Goal: Book appointment/travel/reservation

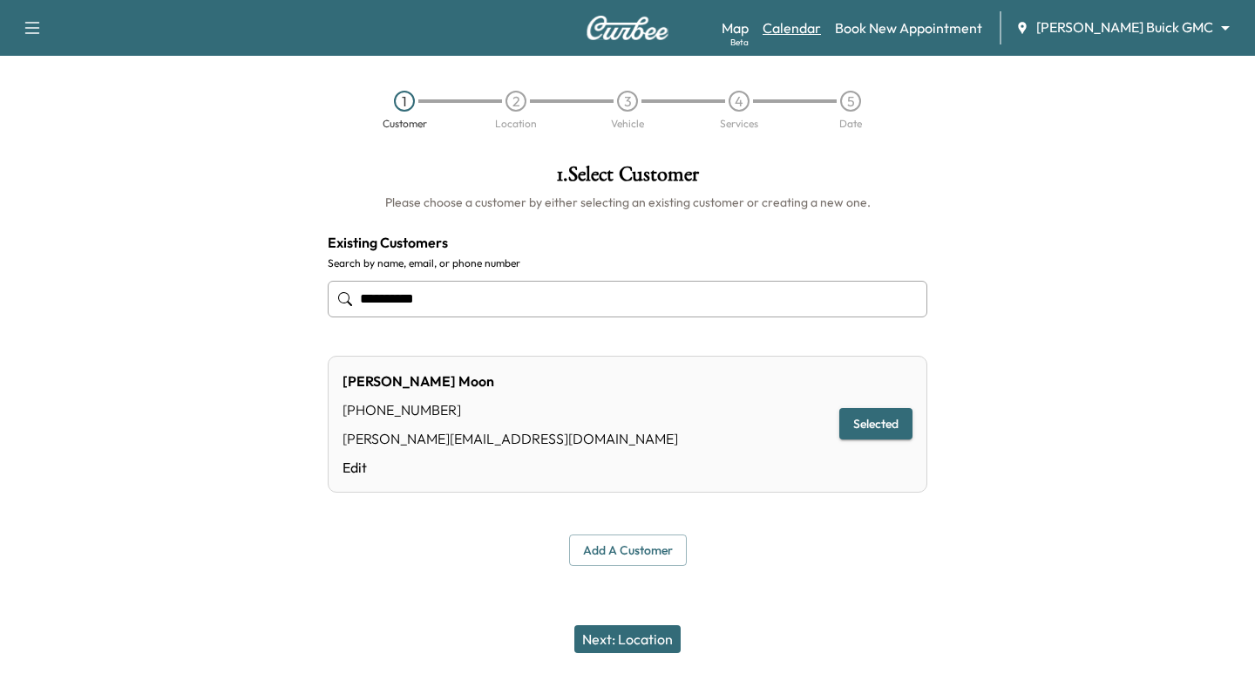
click at [821, 27] on link "Calendar" at bounding box center [792, 27] width 58 height 21
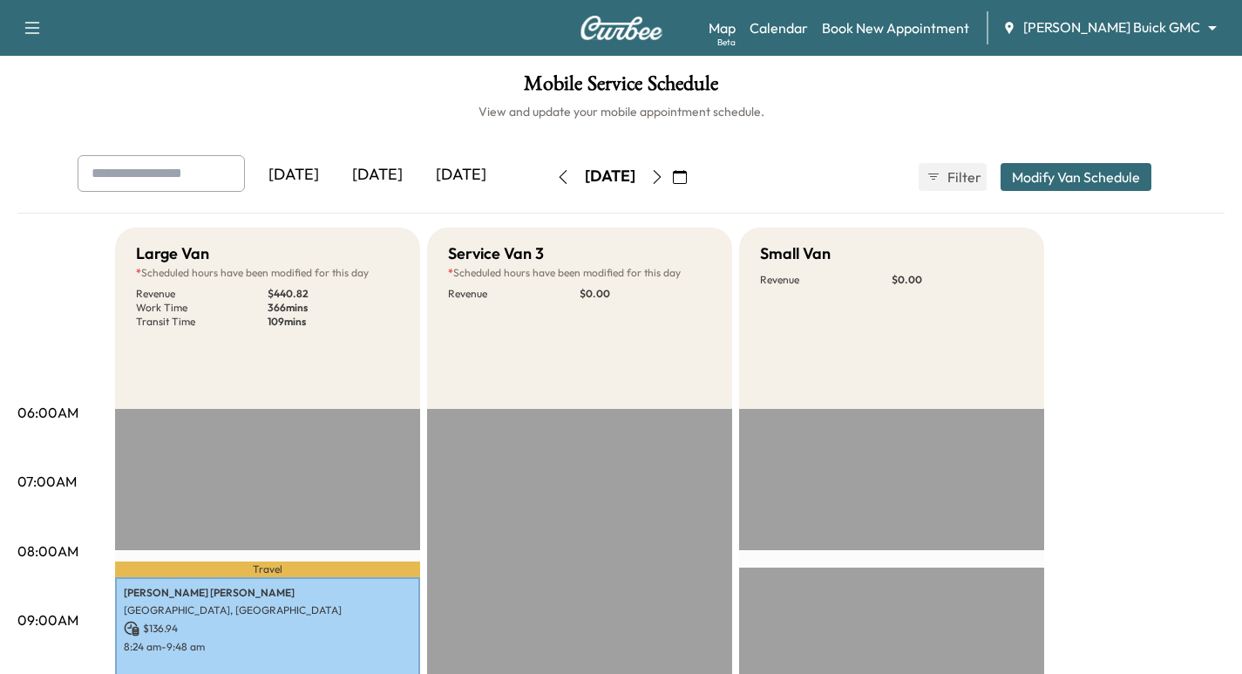
click at [664, 175] on icon "button" at bounding box center [657, 177] width 14 height 14
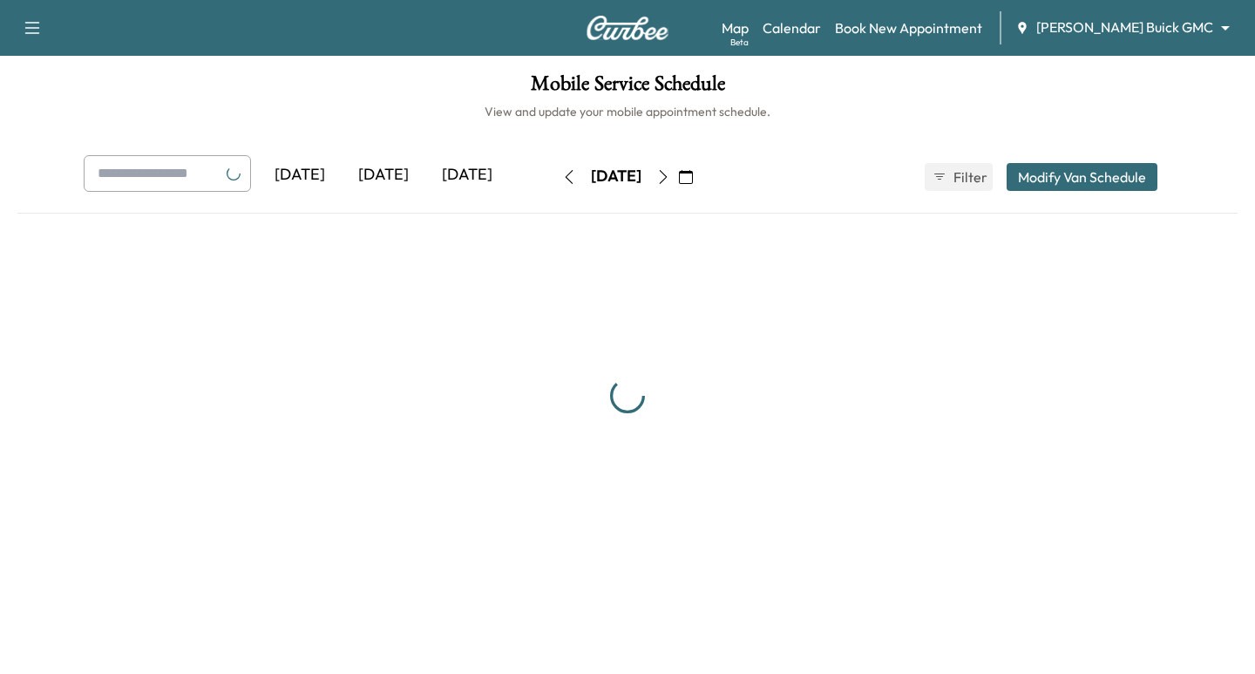
click at [678, 175] on button "button" at bounding box center [664, 177] width 30 height 28
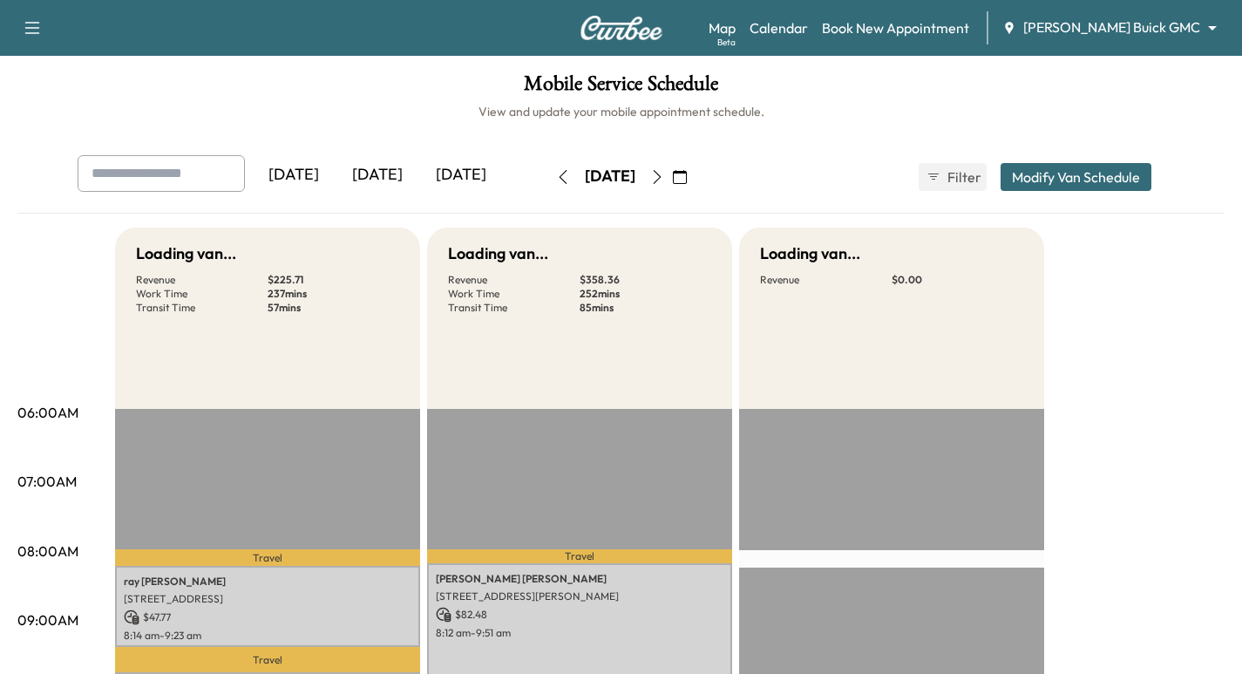
click at [664, 175] on icon "button" at bounding box center [657, 177] width 14 height 14
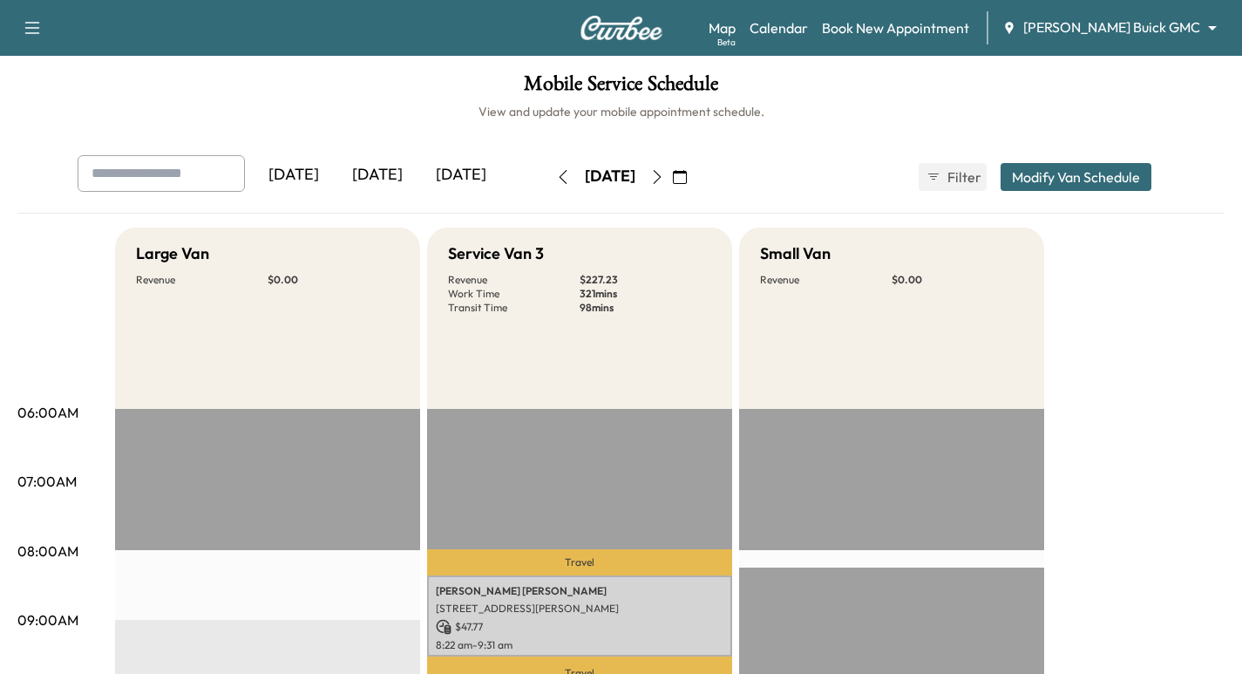
click at [645, 26] on img at bounding box center [622, 28] width 84 height 24
